Goal: Browse casually: Explore the website without a specific task or goal

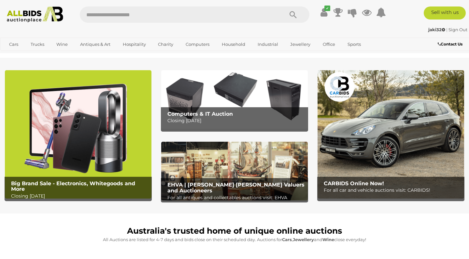
click at [89, 124] on img at bounding box center [78, 134] width 146 height 128
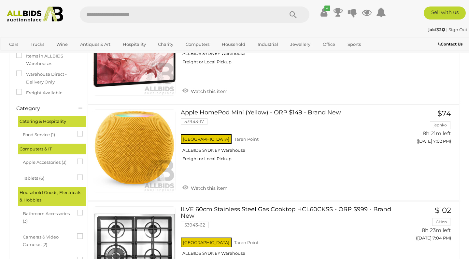
scroll to position [60, 0]
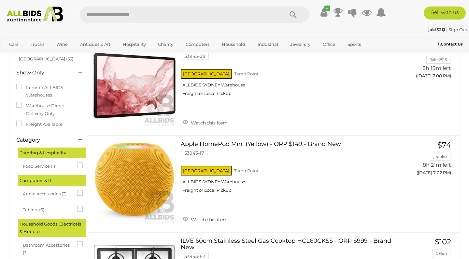
click at [22, 14] on img at bounding box center [35, 15] width 63 height 16
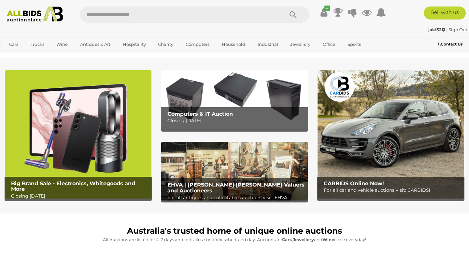
click at [191, 165] on img at bounding box center [234, 171] width 146 height 59
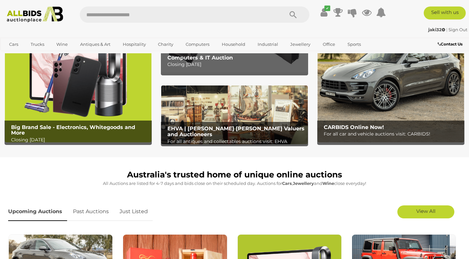
click at [194, 109] on img at bounding box center [234, 115] width 146 height 59
